Goal: Task Accomplishment & Management: Manage account settings

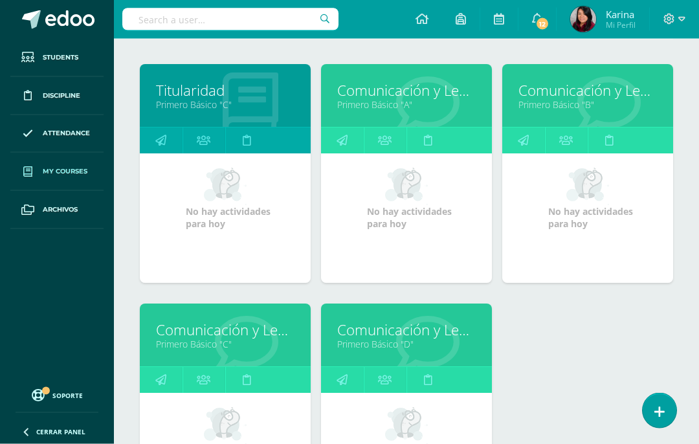
scroll to position [192, 0]
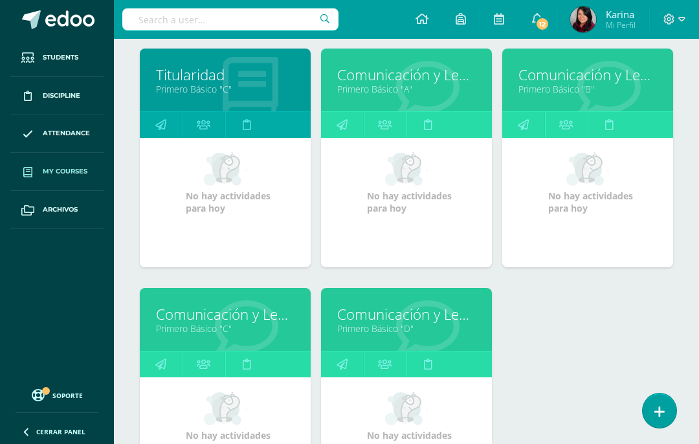
click at [423, 89] on link "Primero Básico "A"" at bounding box center [406, 89] width 139 height 12
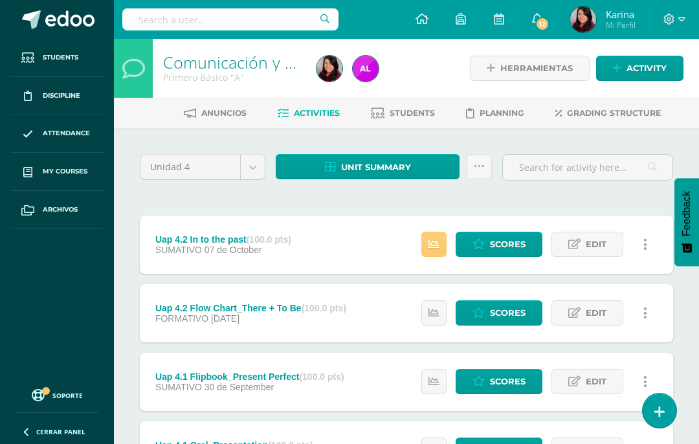
click at [510, 380] on span "Scores" at bounding box center [508, 382] width 36 height 24
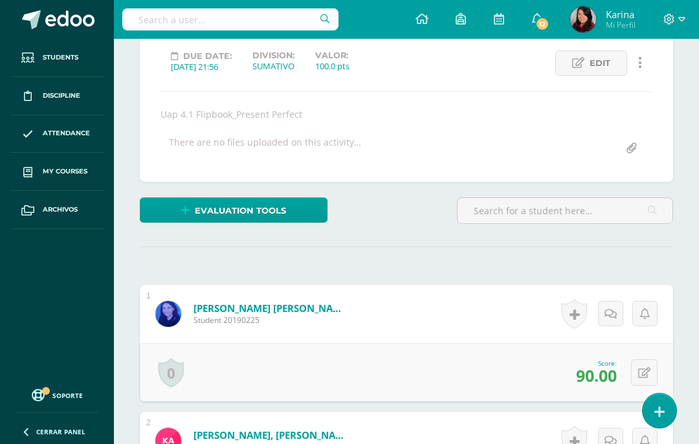
scroll to position [178, 0]
click at [298, 214] on link "Evaluation tools" at bounding box center [234, 209] width 188 height 25
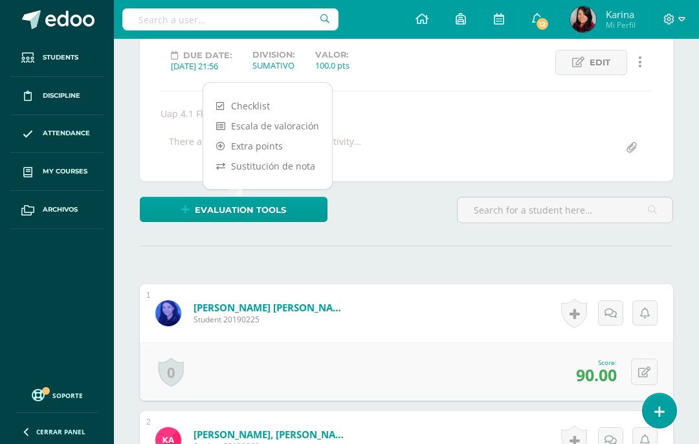
click at [304, 161] on link "Sustitución de nota" at bounding box center [267, 166] width 129 height 20
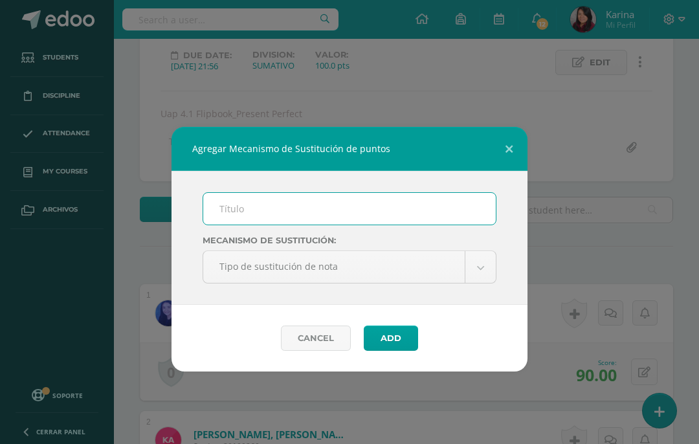
scroll to position [179, 0]
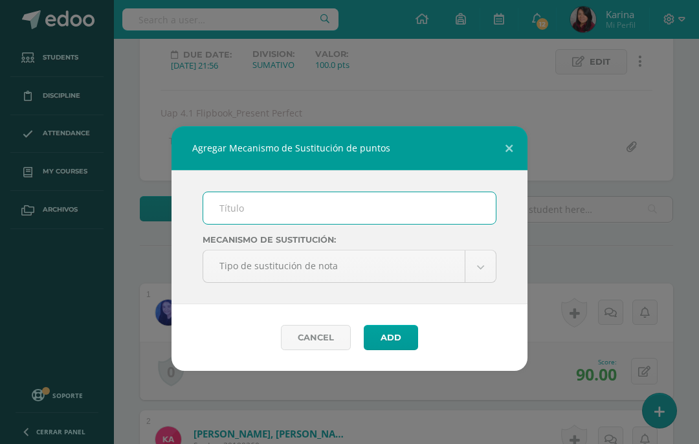
click at [277, 211] on input "text" at bounding box center [349, 208] width 293 height 32
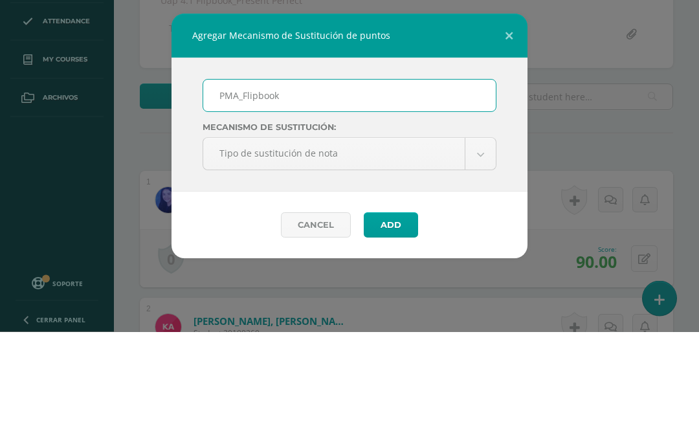
type input "PMA_Flipbook"
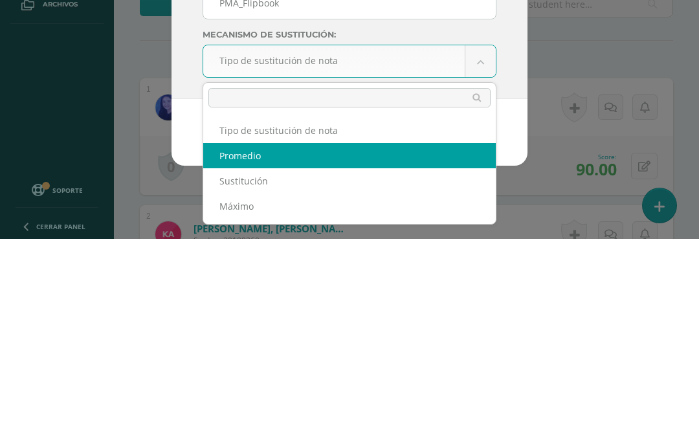
select select "average"
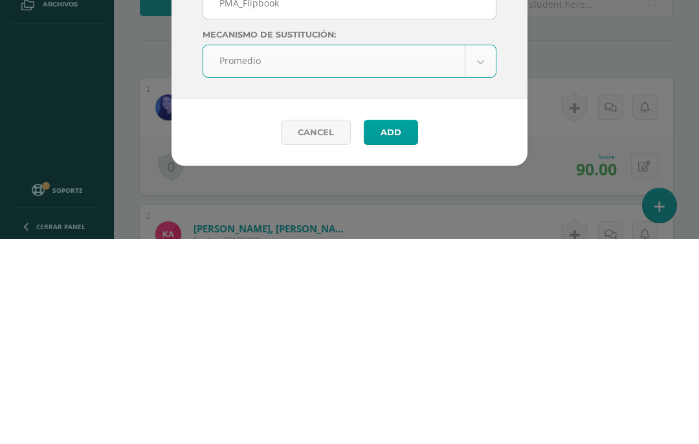
click at [399, 325] on button "Add" at bounding box center [391, 337] width 54 height 25
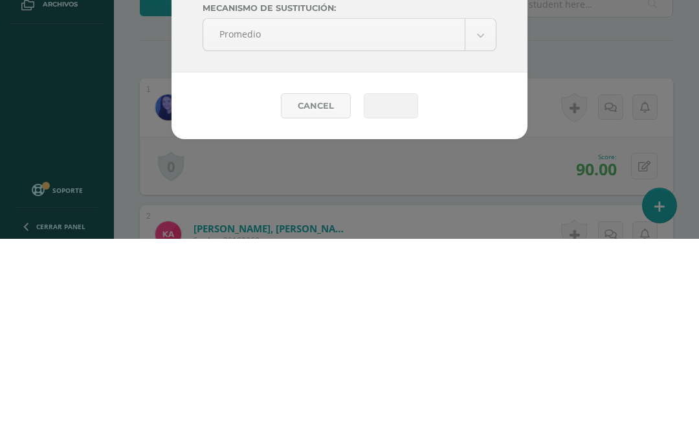
scroll to position [437, 0]
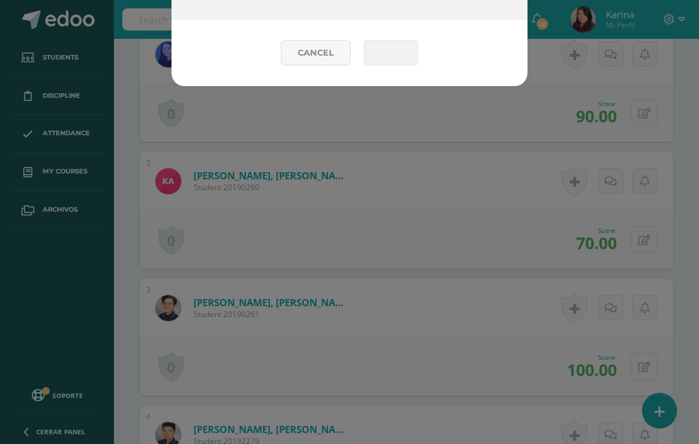
click at [318, 56] on link "Cancel" at bounding box center [316, 52] width 70 height 25
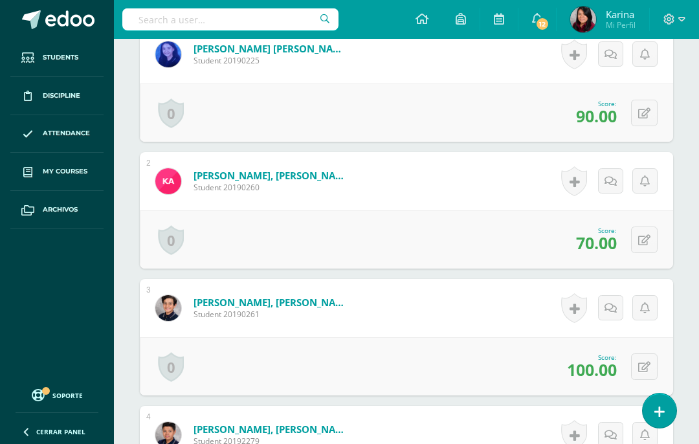
click at [82, 170] on span "My courses" at bounding box center [65, 171] width 45 height 10
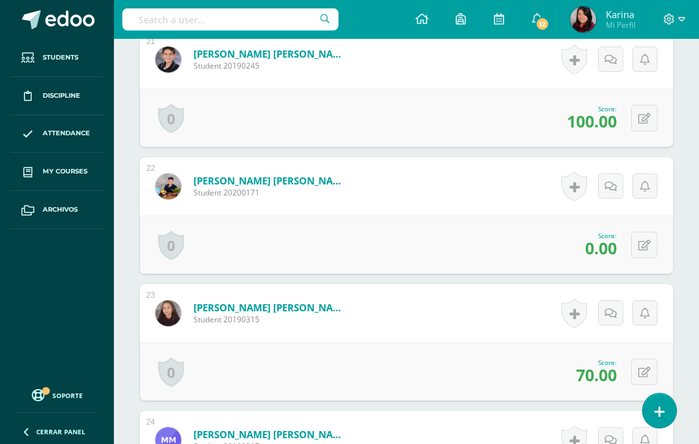
scroll to position [3022, 0]
click at [639, 371] on icon at bounding box center [644, 371] width 12 height 11
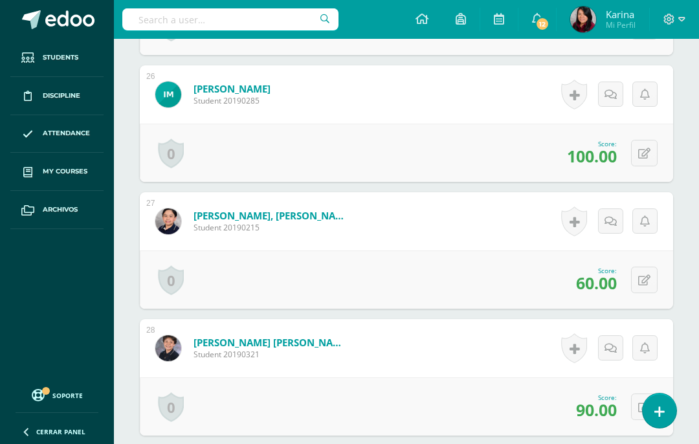
scroll to position [3623, 0]
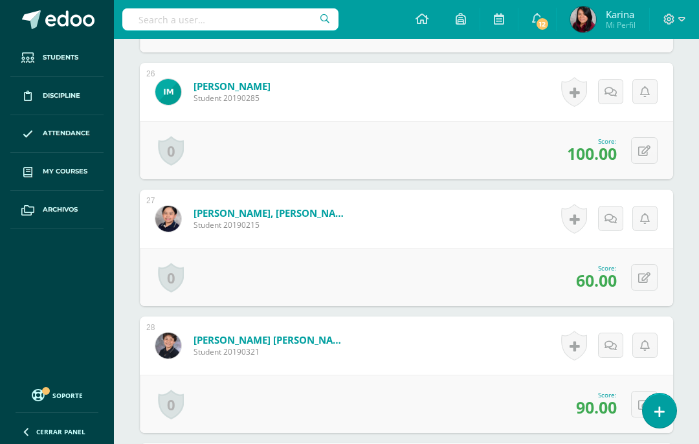
click at [641, 284] on icon at bounding box center [644, 278] width 12 height 11
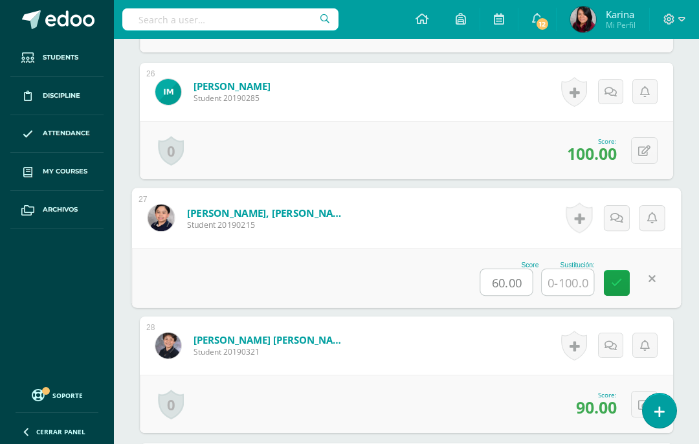
click at [571, 284] on input "text" at bounding box center [568, 282] width 52 height 26
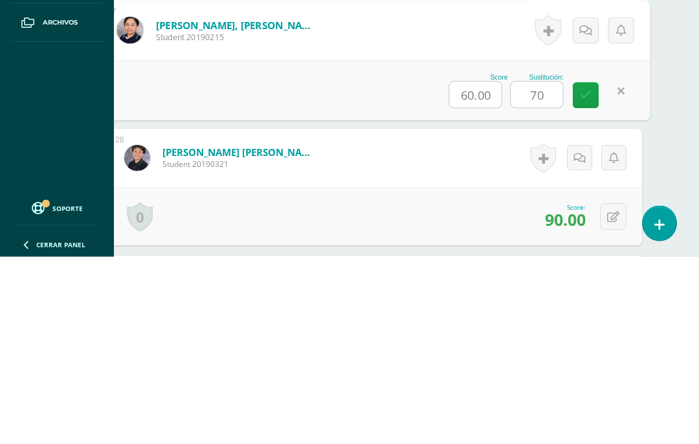
type input "70"
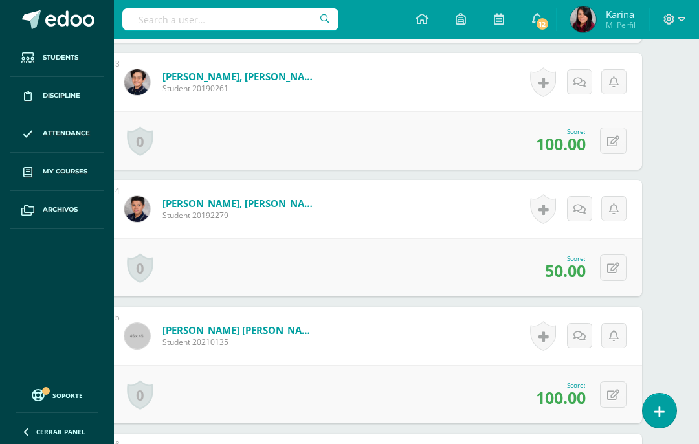
scroll to position [691, 31]
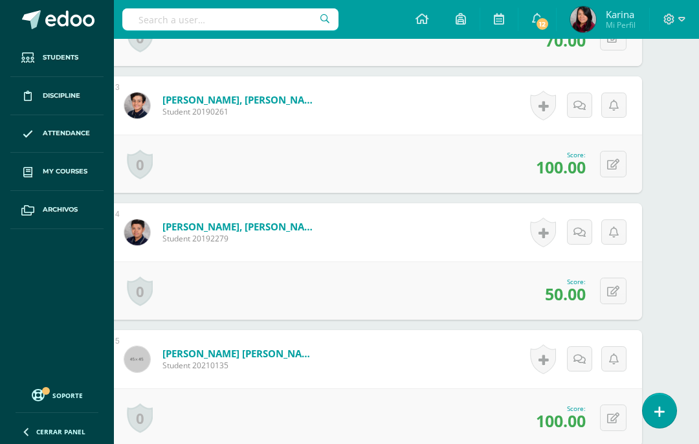
click at [610, 296] on icon at bounding box center [613, 291] width 12 height 11
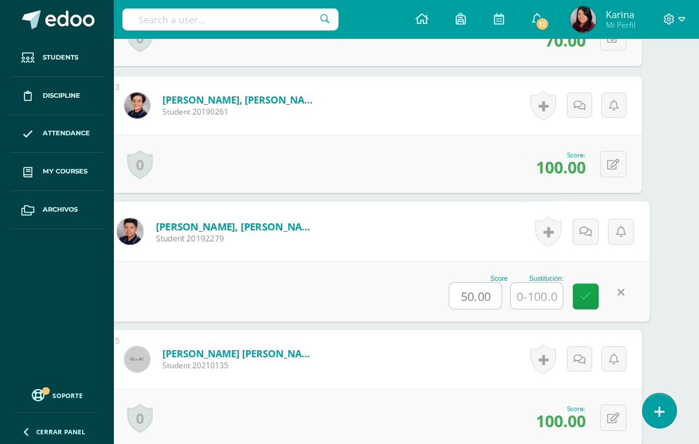
click at [537, 299] on input "text" at bounding box center [537, 296] width 52 height 26
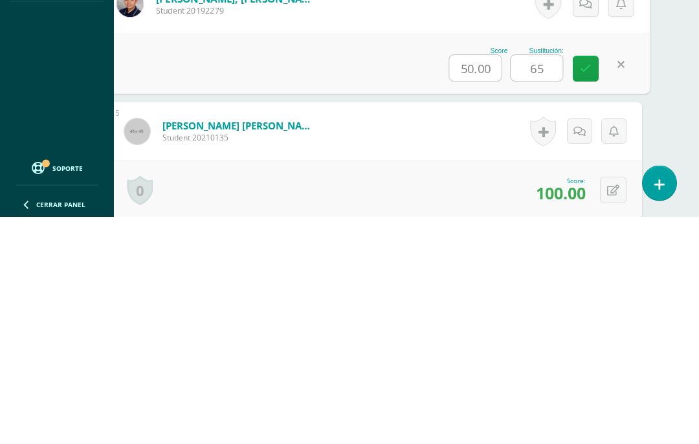
type input "65"
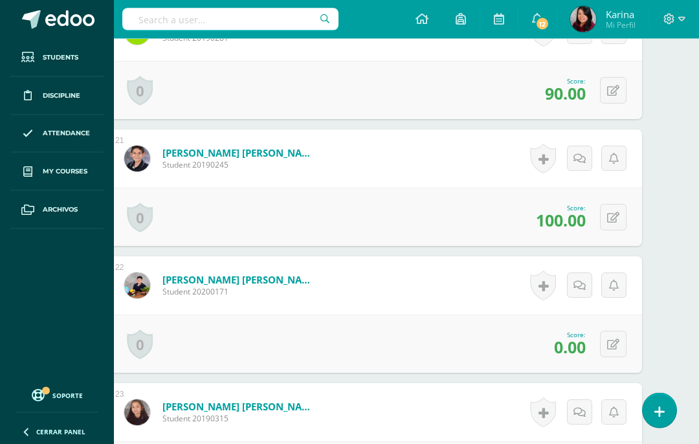
scroll to position [2922, 31]
click at [608, 345] on icon at bounding box center [613, 344] width 12 height 11
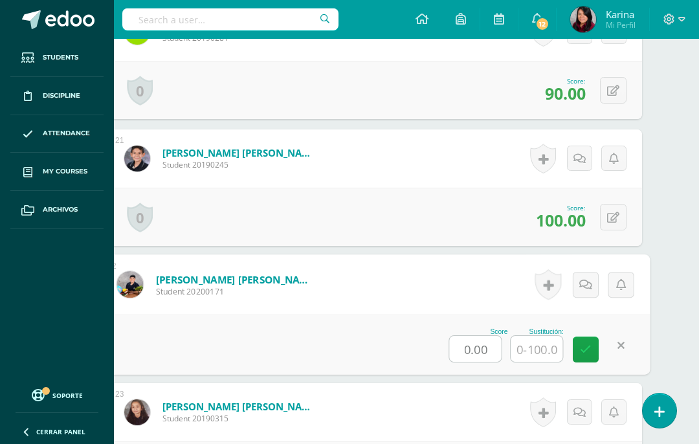
click at [544, 342] on input "text" at bounding box center [537, 349] width 52 height 26
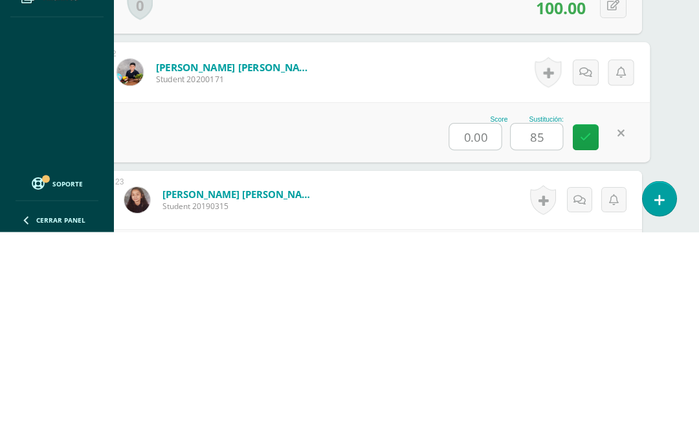
type input "85"
click at [666, 94] on div "¿Estás seguro que quieres eliminar esta actividad? Esto borrará la actividad y …" at bounding box center [375, 5] width 585 height 5598
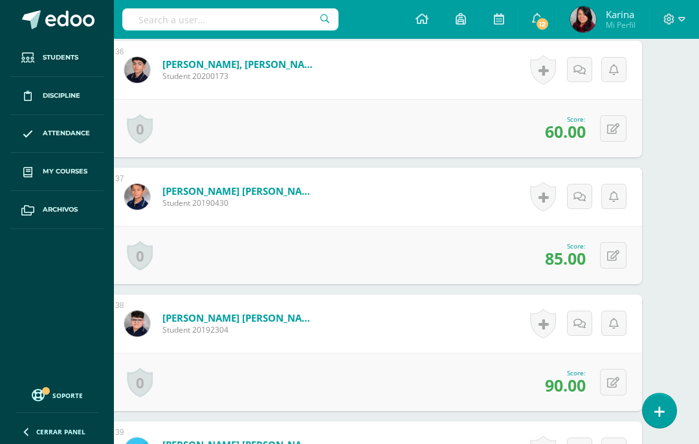
scroll to position [4930, 31]
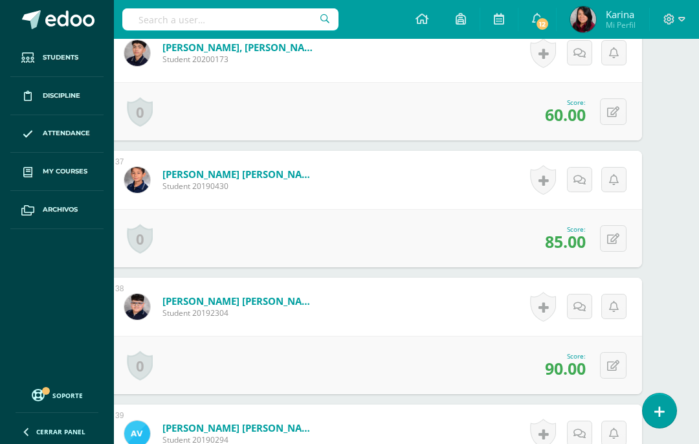
click at [608, 120] on button at bounding box center [613, 111] width 27 height 27
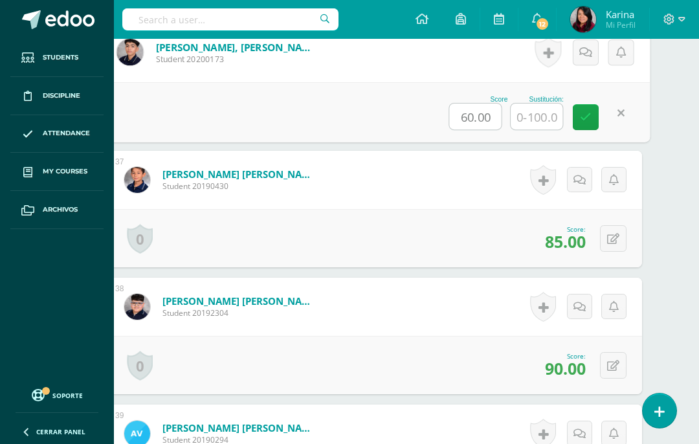
click at [544, 117] on input "text" at bounding box center [537, 117] width 52 height 26
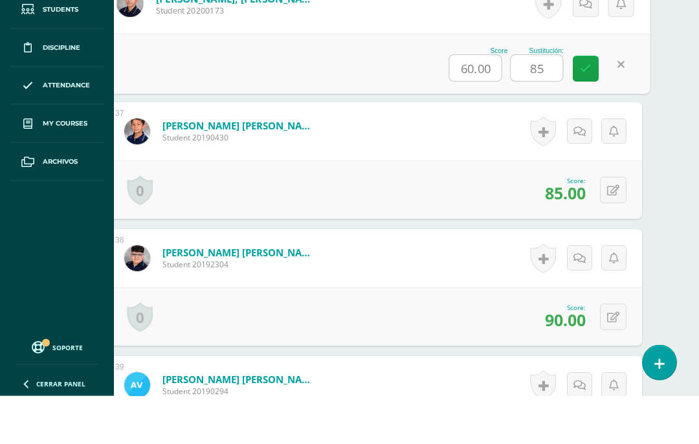
type input "85"
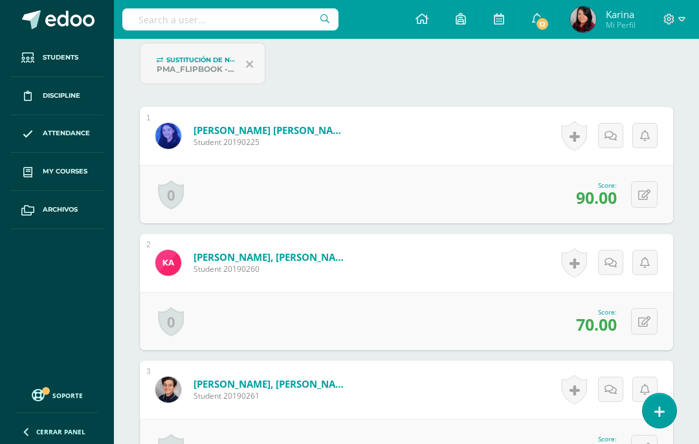
scroll to position [0, 0]
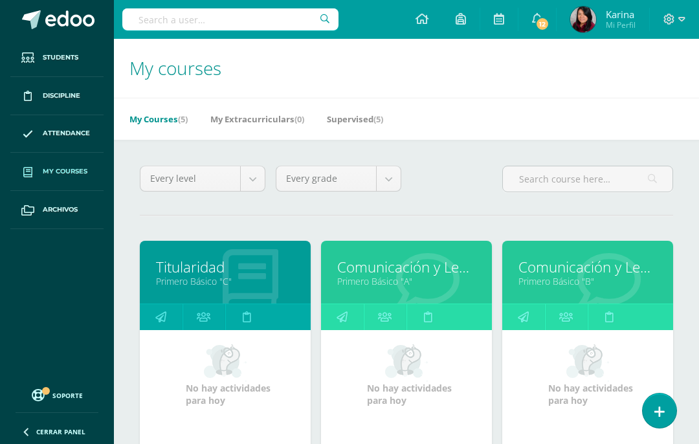
click at [421, 277] on link "Comunicación y Lenguaje, Idioma Extranjero Inglés" at bounding box center [406, 267] width 139 height 20
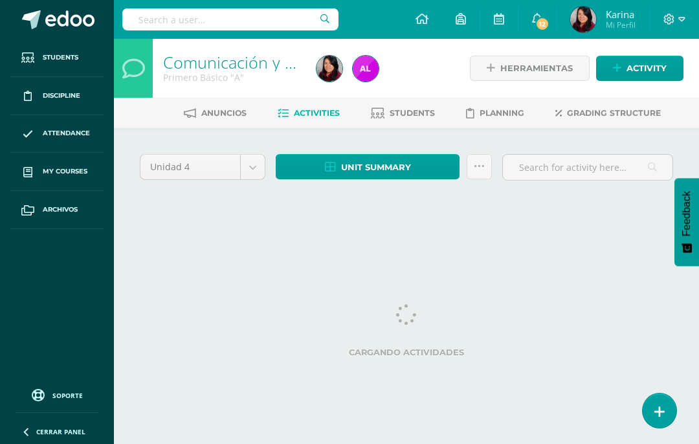
click at [395, 161] on span "Unit summary" at bounding box center [376, 167] width 70 height 24
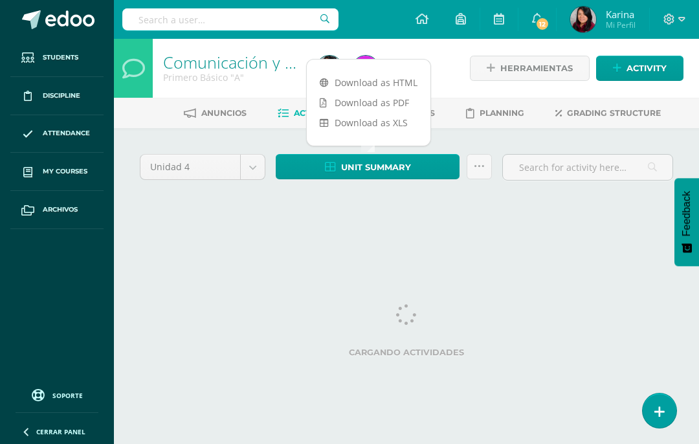
click at [373, 82] on link "Download as HTML" at bounding box center [369, 82] width 124 height 20
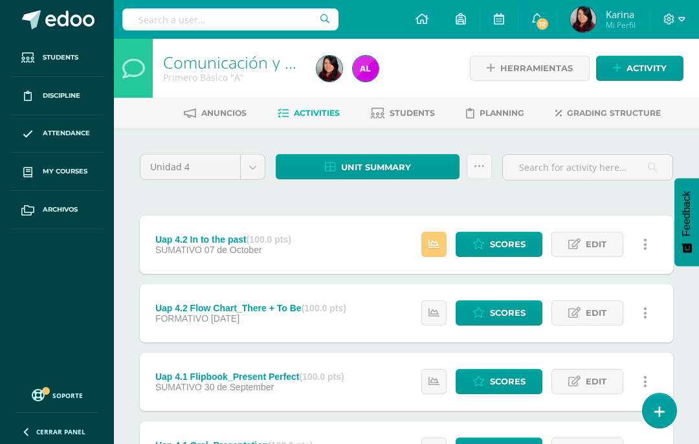
click at [60, 177] on link "My courses" at bounding box center [56, 172] width 93 height 38
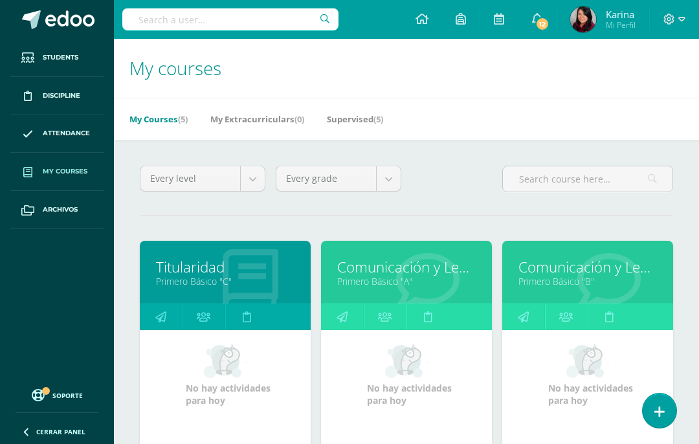
click at [531, 271] on link "Comunicación y Lenguaje, Idioma Extranjero Inglés" at bounding box center [587, 267] width 139 height 20
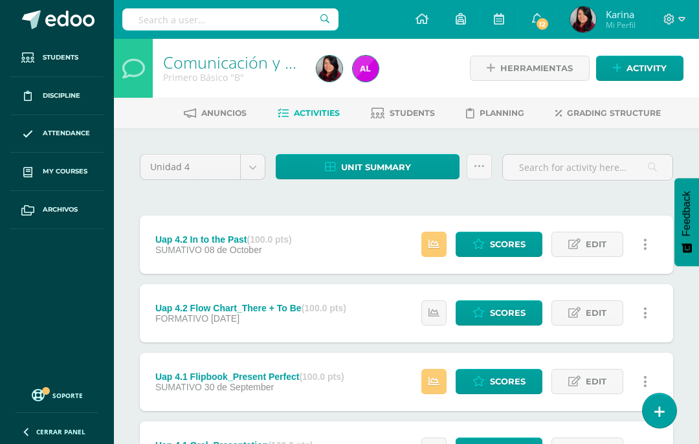
click at [514, 241] on span "Scores" at bounding box center [508, 244] width 36 height 24
click at [379, 166] on span "Unit summary" at bounding box center [376, 167] width 70 height 24
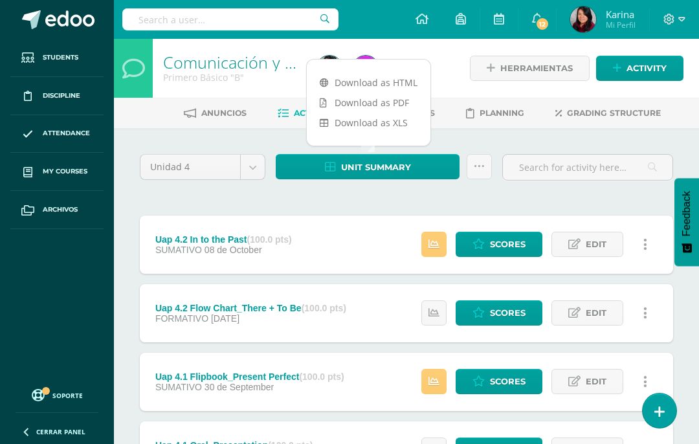
click at [388, 72] on link "Download as HTML" at bounding box center [369, 82] width 124 height 20
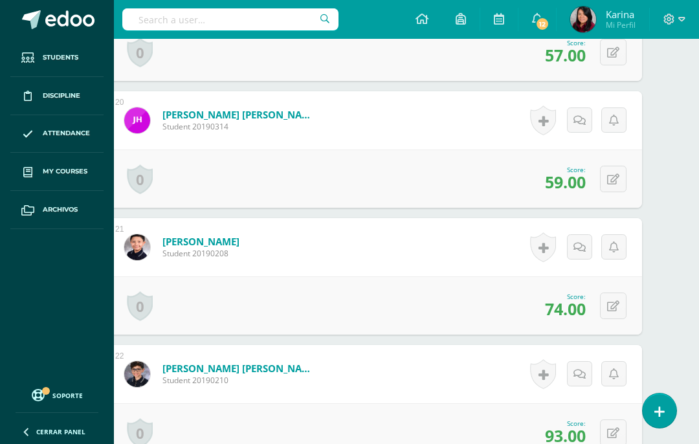
scroll to position [2822, 31]
